Goal: Communication & Community: Answer question/provide support

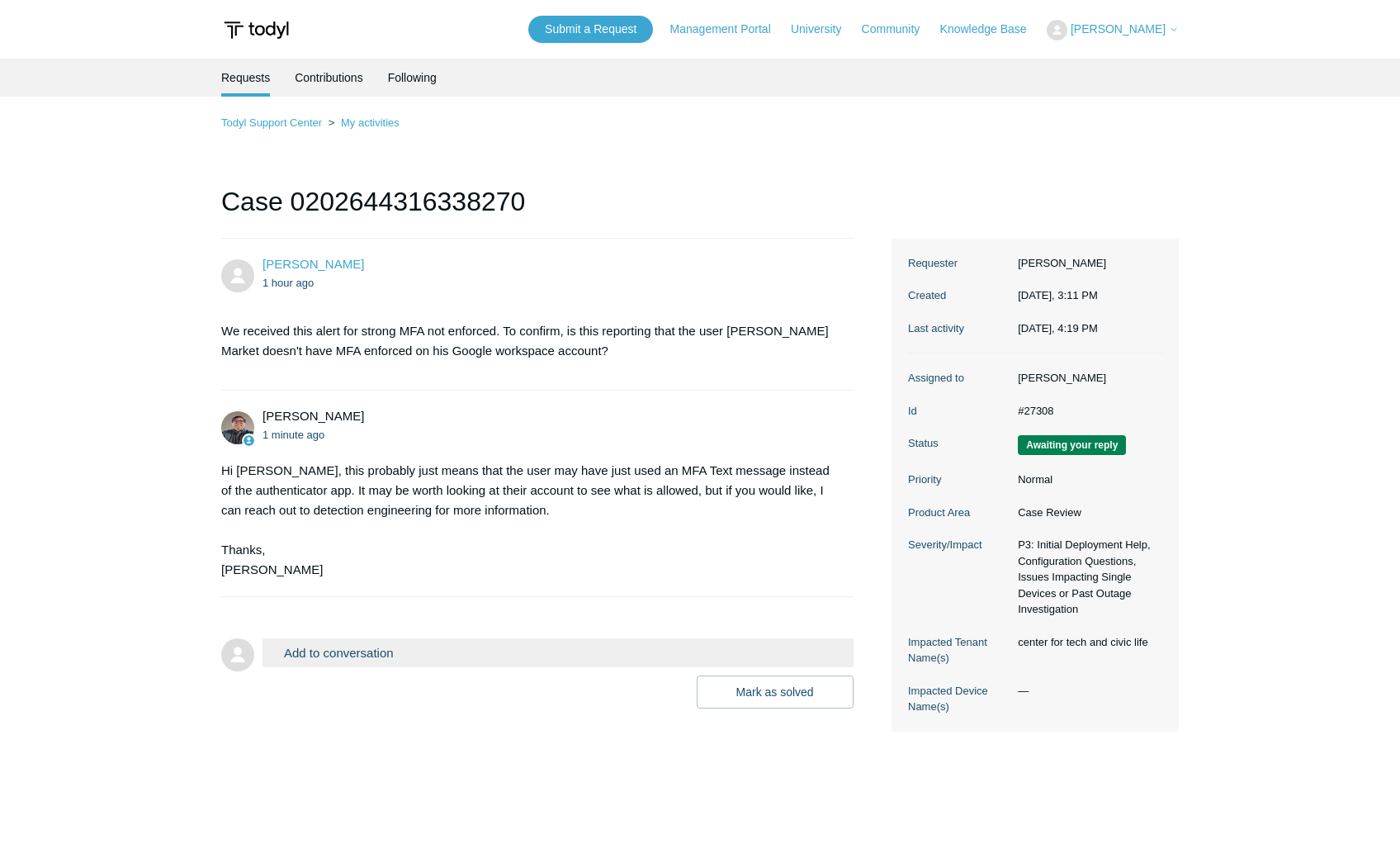
click at [302, 654] on button "Add to conversation" at bounding box center [558, 652] width 591 height 29
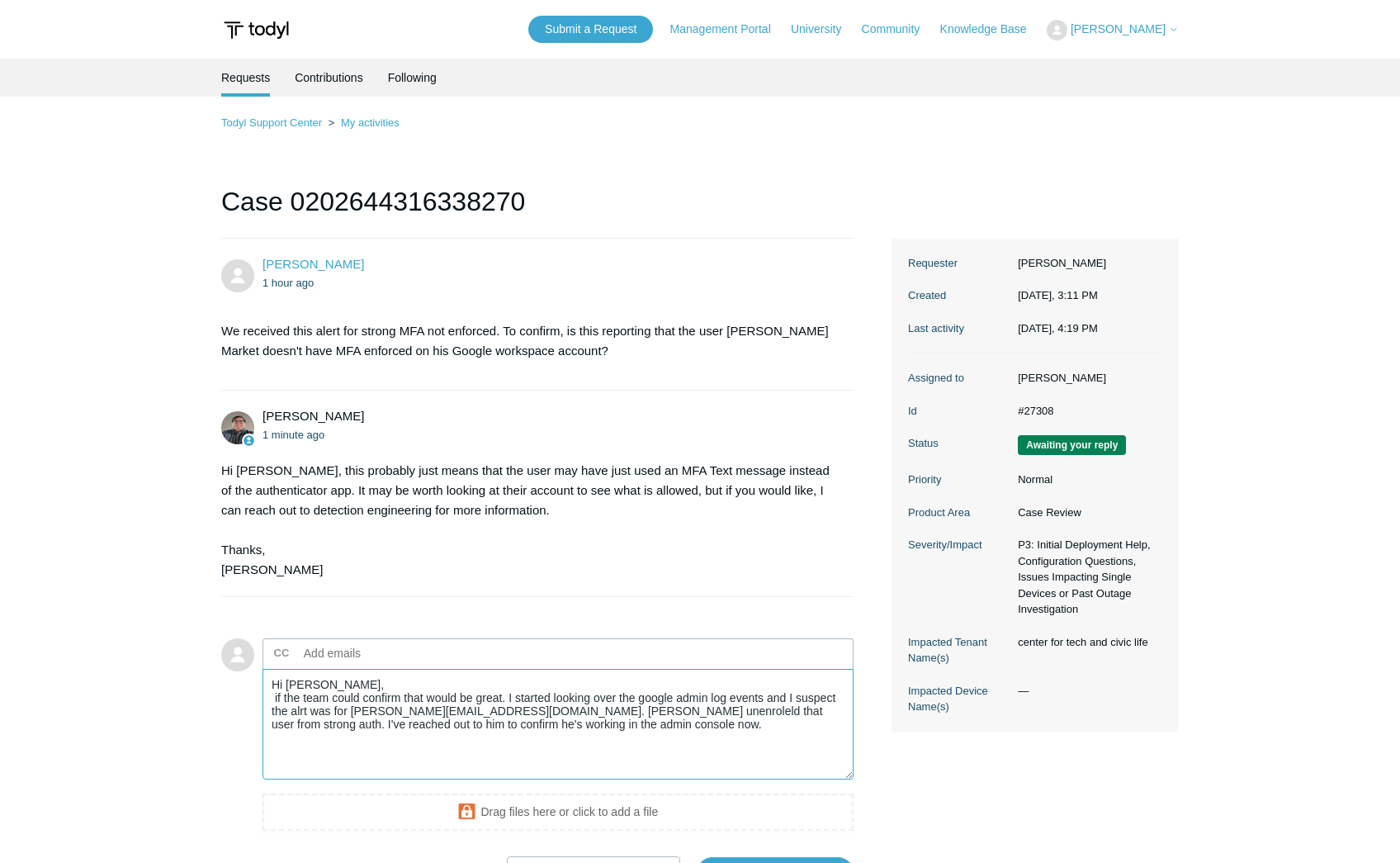
scroll to position [108, 0]
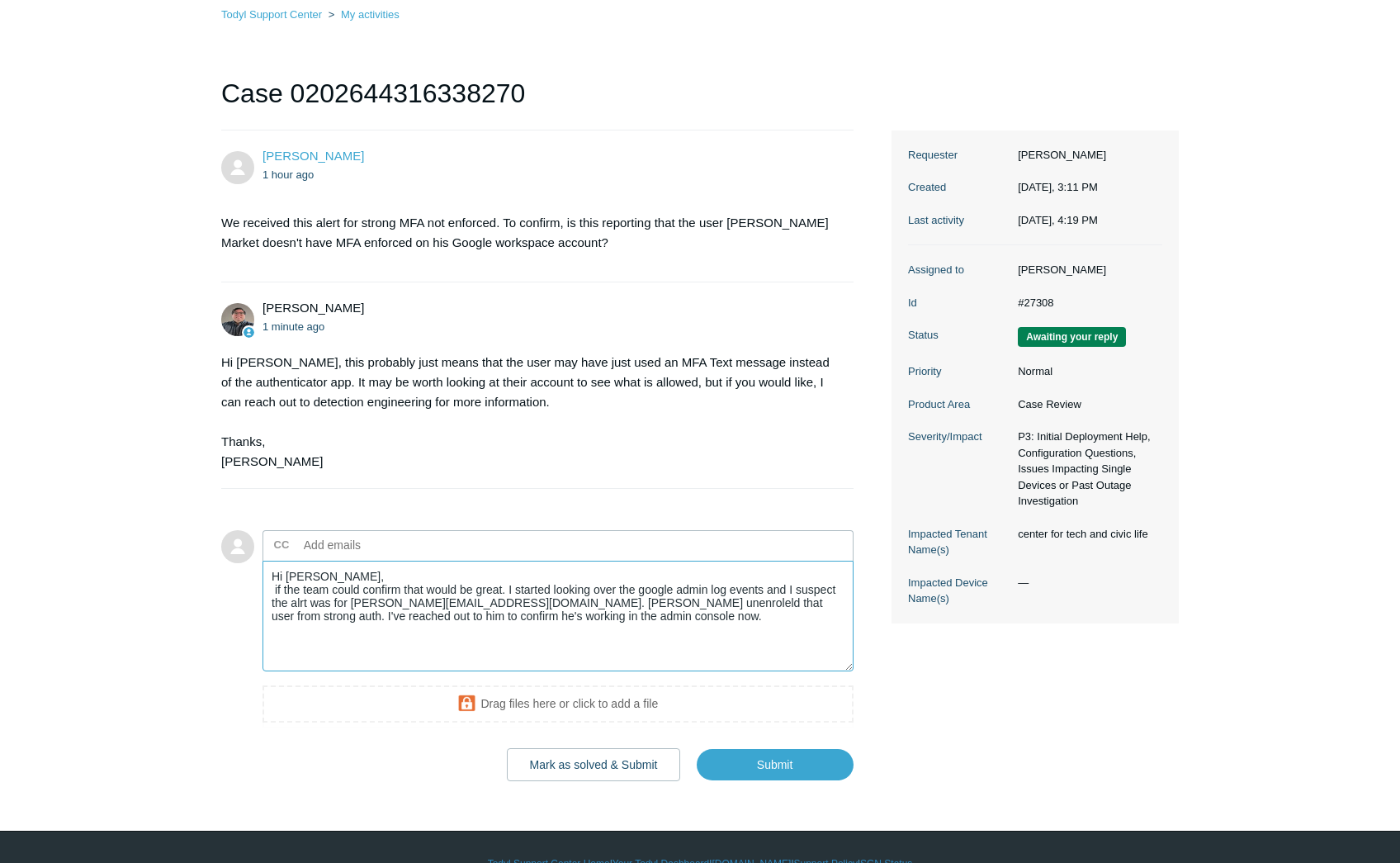
click at [346, 604] on textarea "Hi [PERSON_NAME], if the team could confirm that would be great. I started look…" at bounding box center [558, 616] width 591 height 111
click at [428, 604] on textarea "Hi [PERSON_NAME], if the team could confirm that would be great. I started look…" at bounding box center [558, 616] width 591 height 111
type textarea "Hi [PERSON_NAME], if the team could confirm that would be great. I started look…"
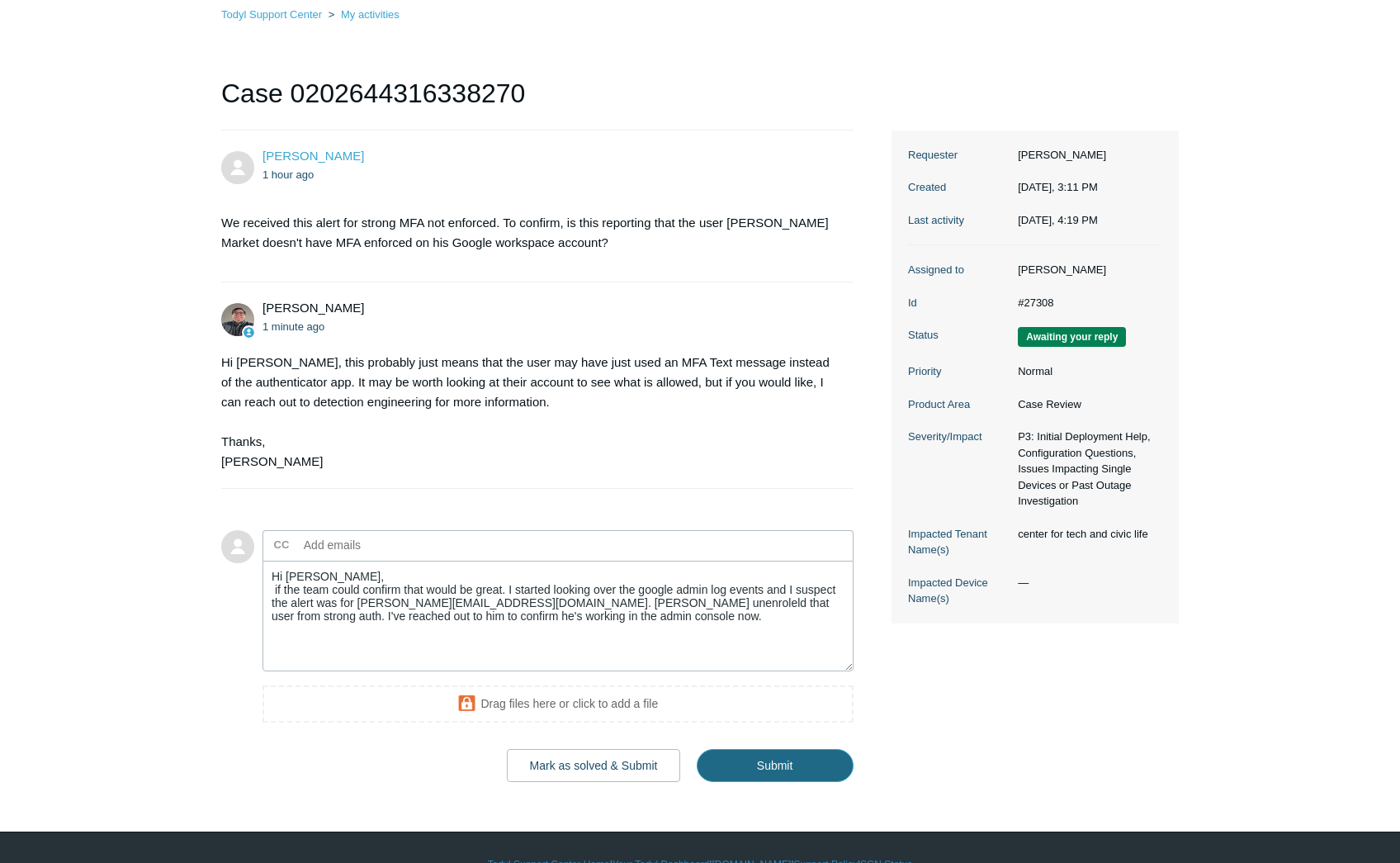
click at [746, 771] on input "Submit" at bounding box center [775, 765] width 157 height 33
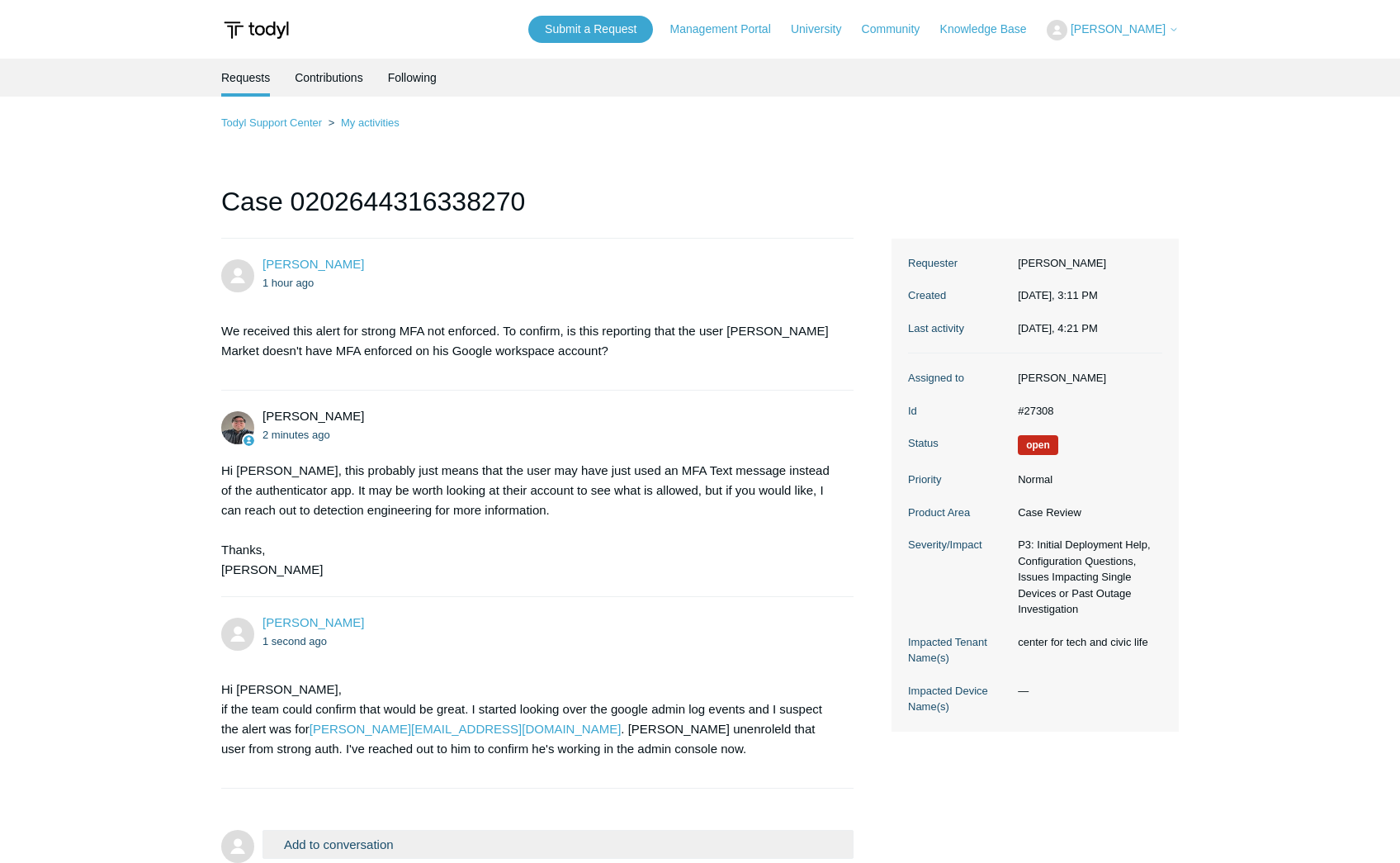
click at [569, 545] on div "Hi [PERSON_NAME], this probably just means that the user may have just used an …" at bounding box center [528, 520] width 616 height 119
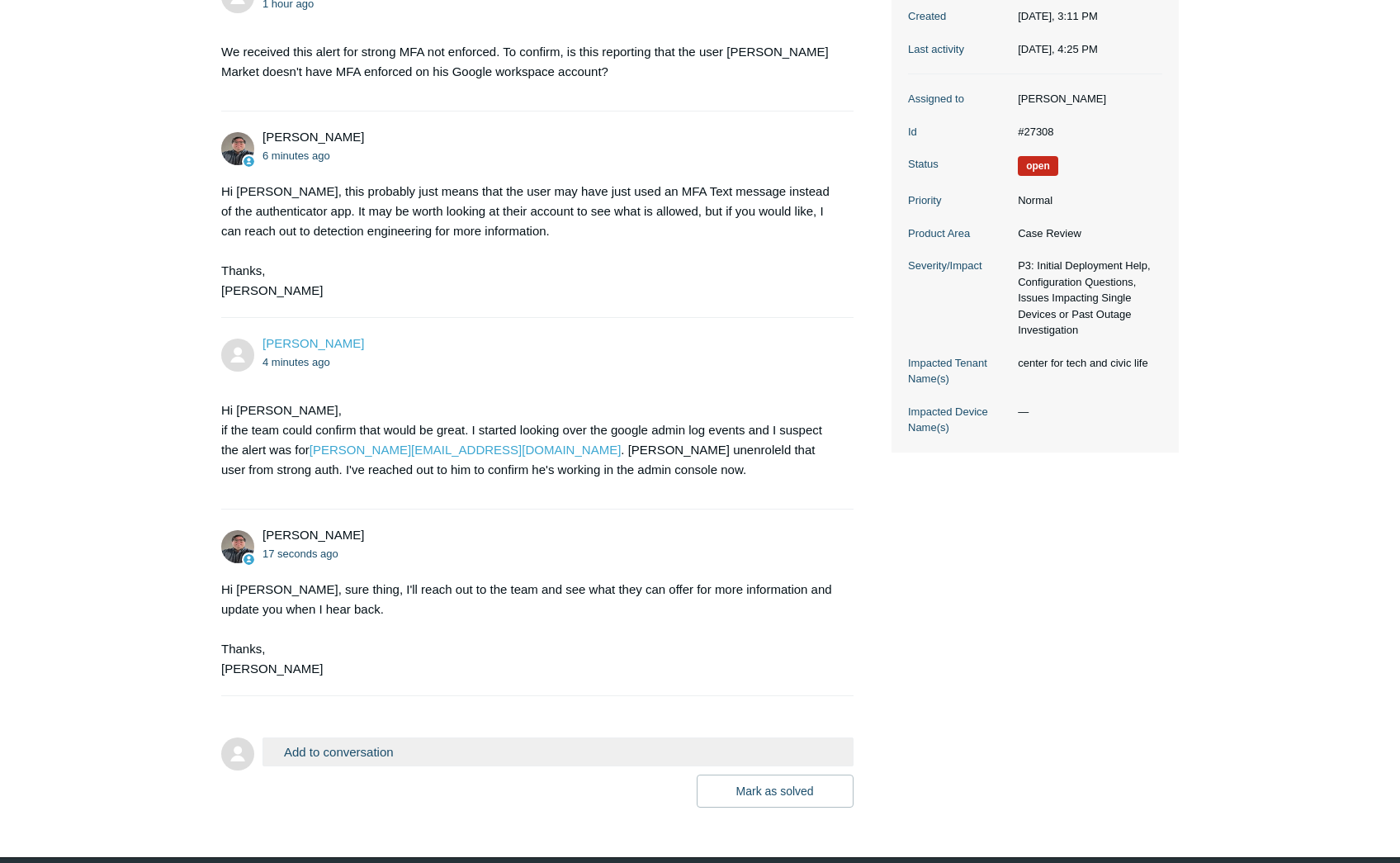
scroll to position [281, 0]
